Goal: Task Accomplishment & Management: Manage account settings

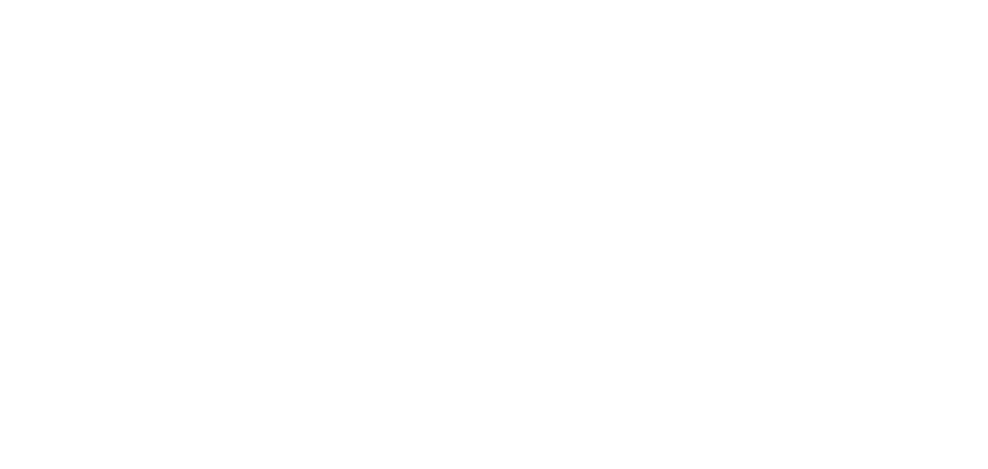
select select "UTC"
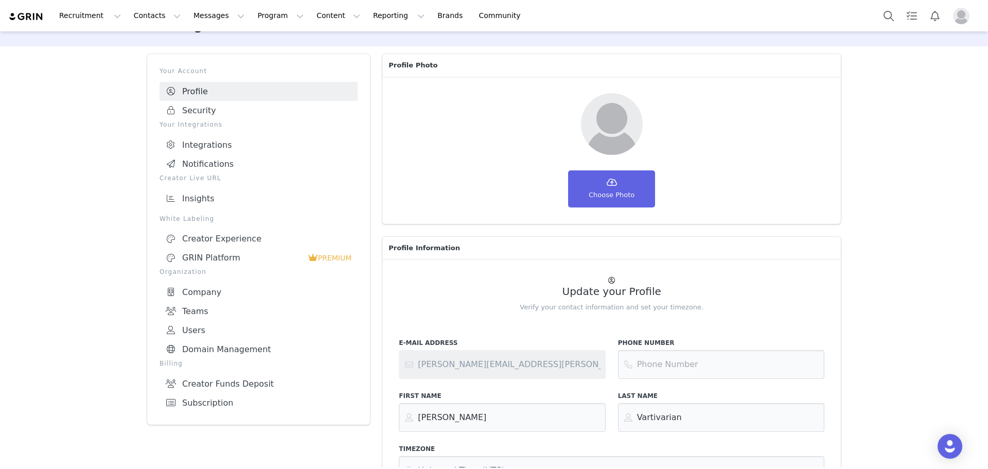
scroll to position [51, 0]
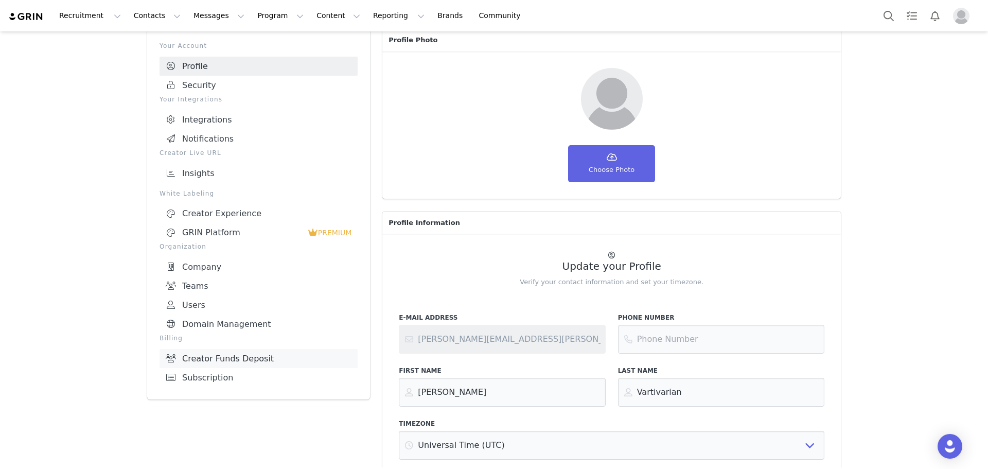
click at [251, 356] on link "Creator Funds Deposit" at bounding box center [259, 358] width 198 height 19
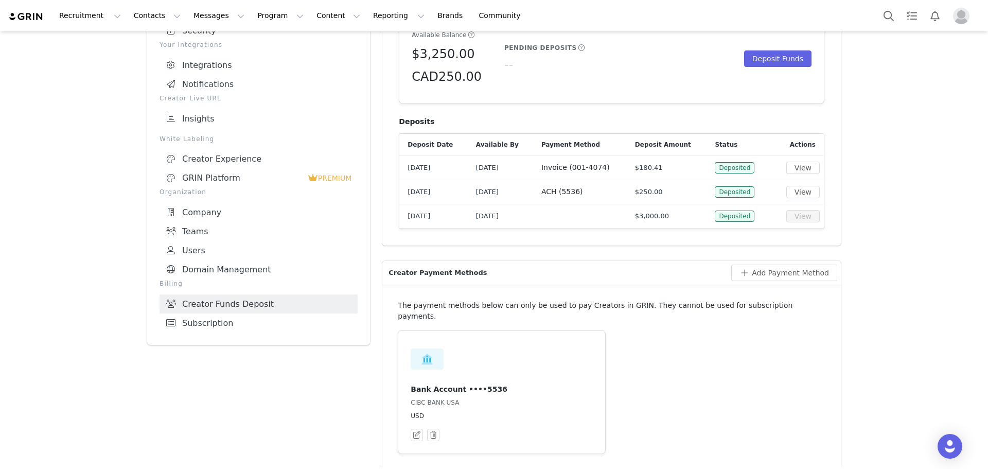
scroll to position [154, 0]
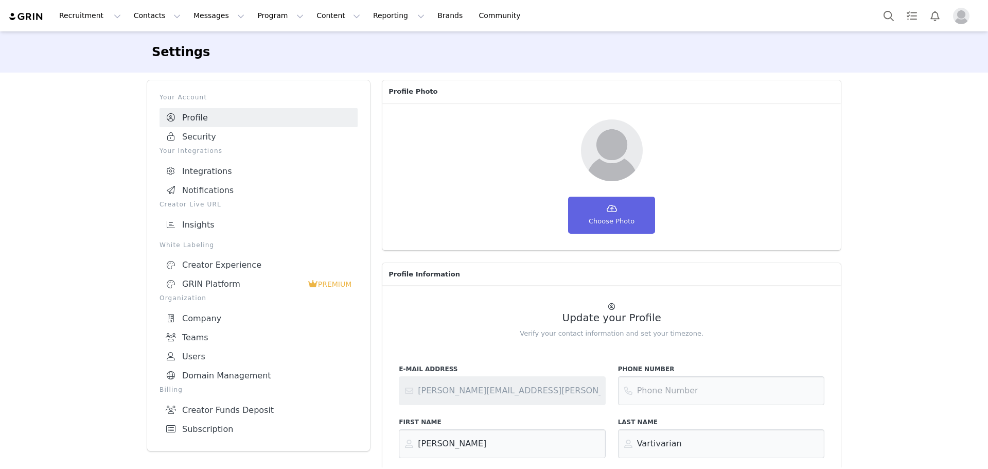
select select "UTC"
click at [224, 408] on link "Creator Funds Deposit" at bounding box center [259, 409] width 198 height 19
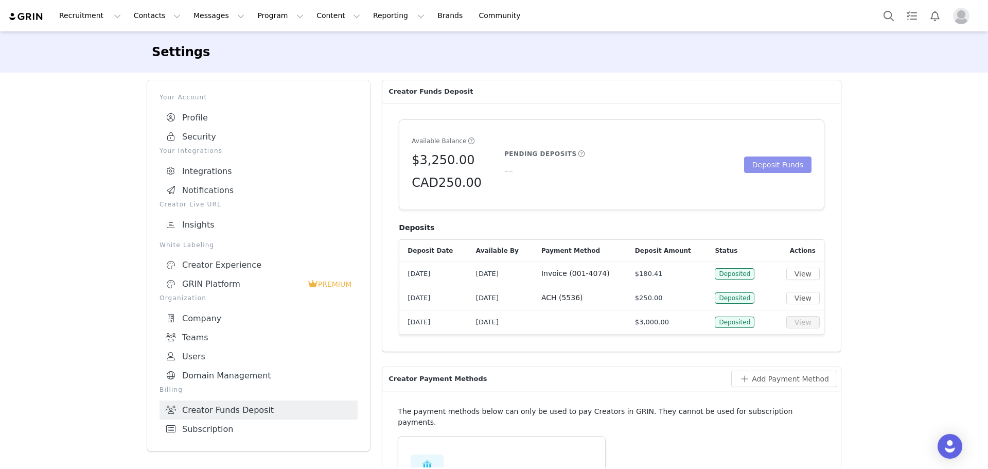
click at [754, 167] on button "Deposit Funds" at bounding box center [777, 164] width 67 height 16
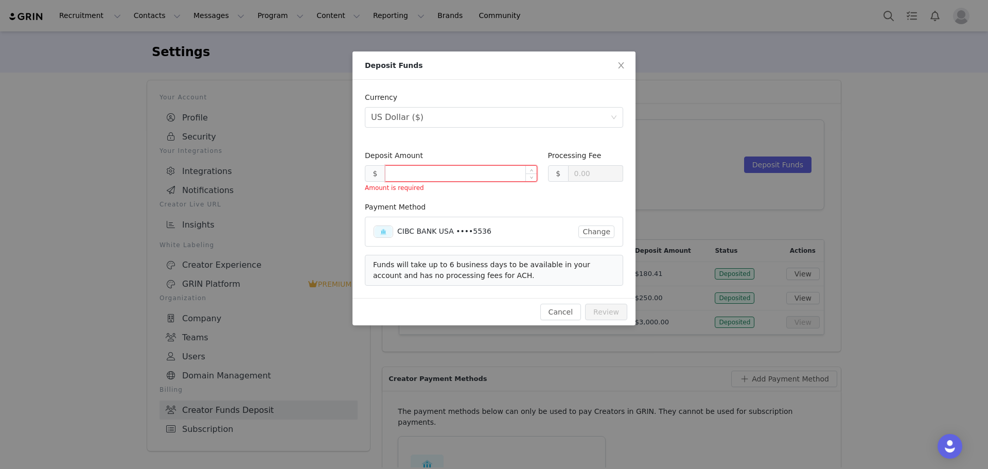
click at [476, 178] on input at bounding box center [461, 173] width 151 height 15
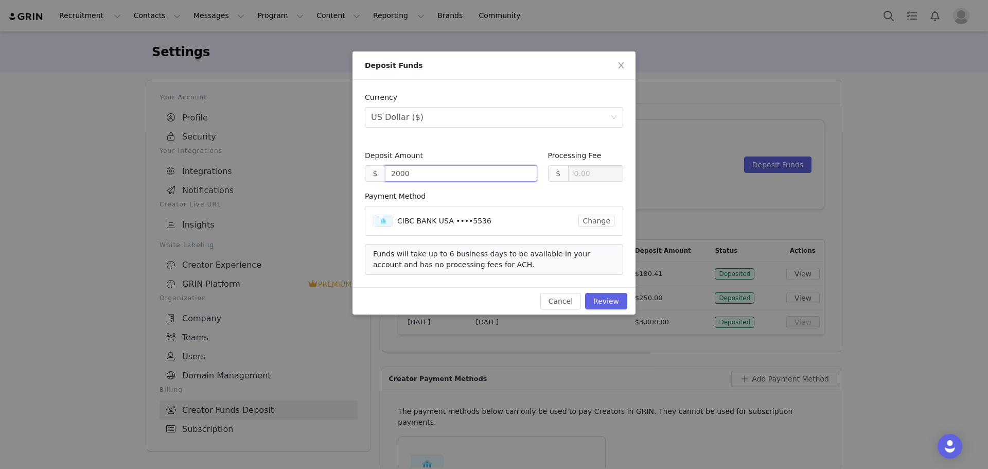
type input "2000.00"
drag, startPoint x: 558, startPoint y: 66, endPoint x: 214, endPoint y: 95, distance: 345.6
click at [214, 95] on div "Deposit Funds Currency Select Currency US Dollar ($) Deposit Amount $ 2000.00 P…" at bounding box center [494, 234] width 988 height 469
click at [491, 200] on div "Payment Method" at bounding box center [494, 198] width 258 height 15
click at [490, 191] on form "Currency Select Currency US Dollar ($) Deposit Amount $ 2000.00 Processing Fee …" at bounding box center [494, 183] width 258 height 183
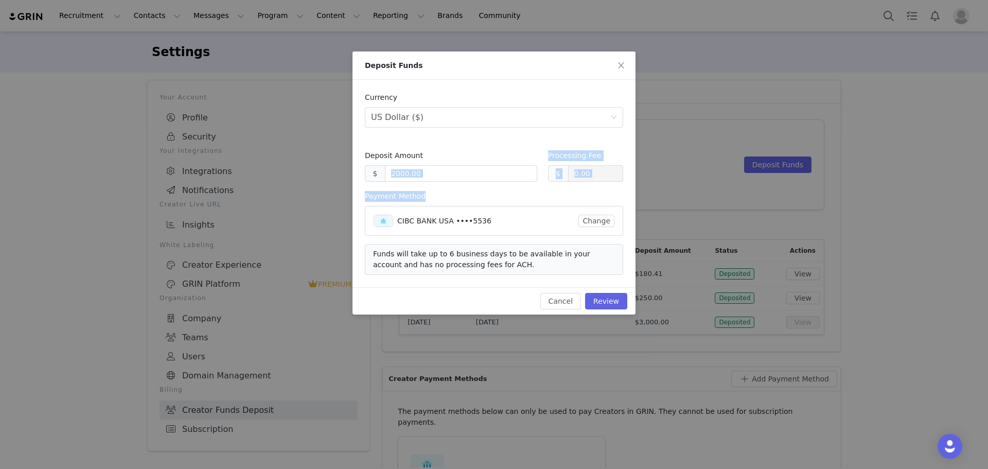
click at [490, 191] on div "Deposit Amount $ 2000.00" at bounding box center [451, 170] width 172 height 41
click at [618, 301] on button "Review" at bounding box center [606, 301] width 42 height 16
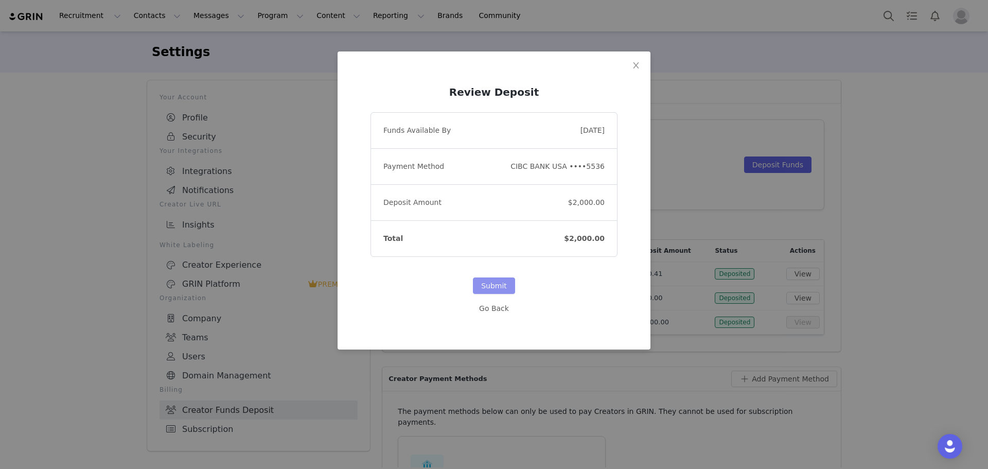
click at [507, 288] on button "Submit" at bounding box center [494, 285] width 42 height 16
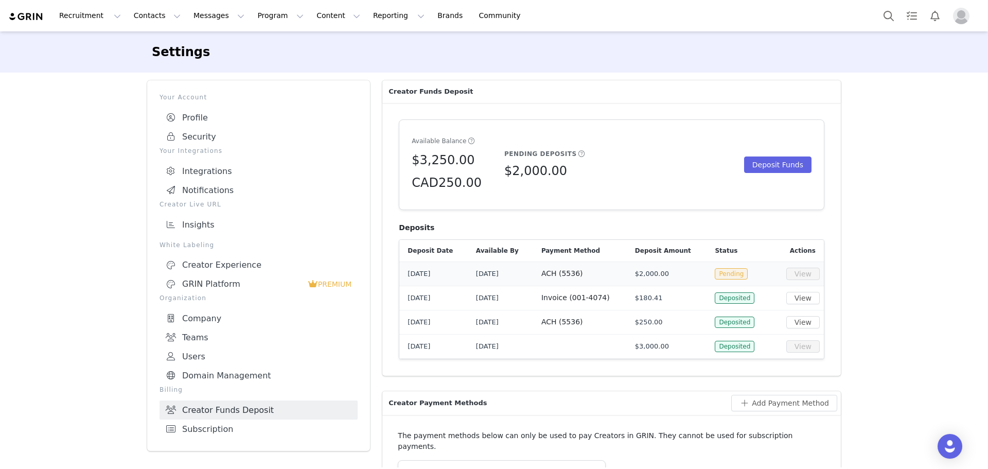
click at [499, 270] on span "Oct 8, 2025" at bounding box center [487, 274] width 23 height 8
click at [508, 276] on td "Oct 8, 2025" at bounding box center [500, 273] width 65 height 24
